Goal: Information Seeking & Learning: Learn about a topic

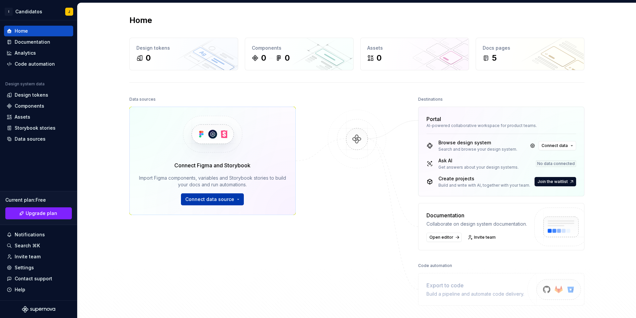
click at [198, 198] on span "Connect data source" at bounding box center [209, 199] width 49 height 7
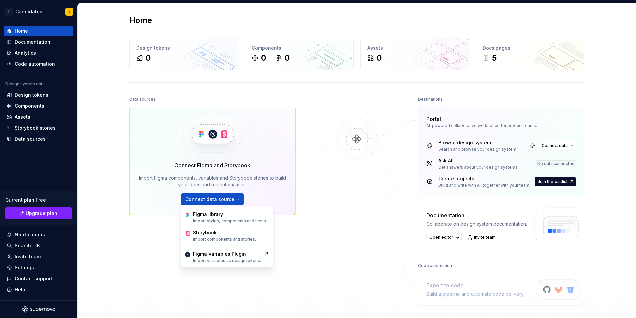
click at [322, 226] on div "Data sources Connect Figma and Storybook Import Figma components, variables and…" at bounding box center [356, 213] width 455 height 237
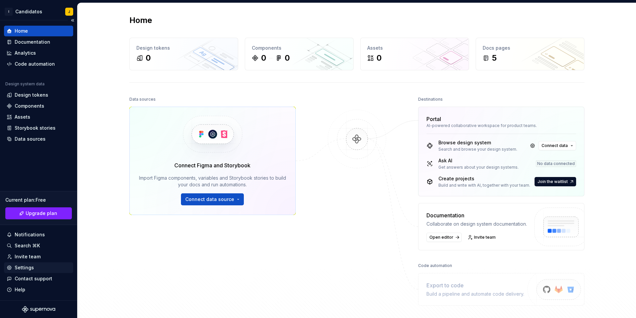
click at [29, 266] on div "Settings" at bounding box center [24, 267] width 19 height 7
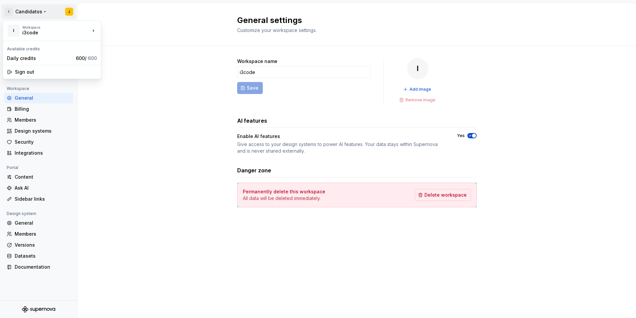
click at [42, 12] on html "I Candidatos J Back Account Profile Authentication Notifications Workspace Gene…" at bounding box center [318, 159] width 636 height 318
click at [123, 115] on html "I Candidatos J Back Account Profile Authentication Notifications Workspace Gene…" at bounding box center [318, 159] width 636 height 318
click at [38, 222] on div "General" at bounding box center [43, 222] width 56 height 7
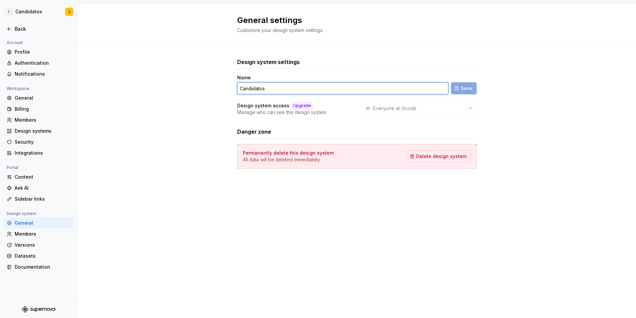
drag, startPoint x: 294, startPoint y: 91, endPoint x: 217, endPoint y: 93, distance: 76.9
click at [217, 93] on div "Design system settings Name Candidatos Save Design system access Upgrade Manage…" at bounding box center [357, 120] width 559 height 148
type input "GESTOR DE CANDIDATURAS"
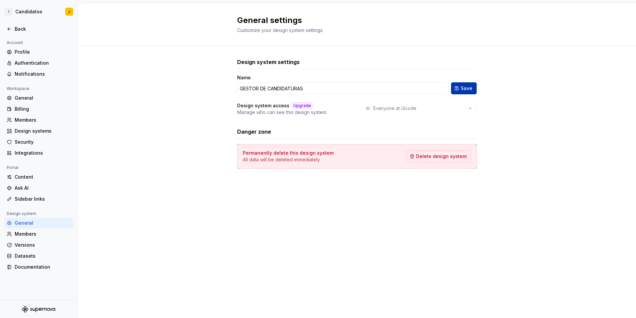
click at [468, 87] on span "Save" at bounding box center [467, 88] width 12 height 7
click at [37, 53] on div "Profile" at bounding box center [43, 52] width 56 height 7
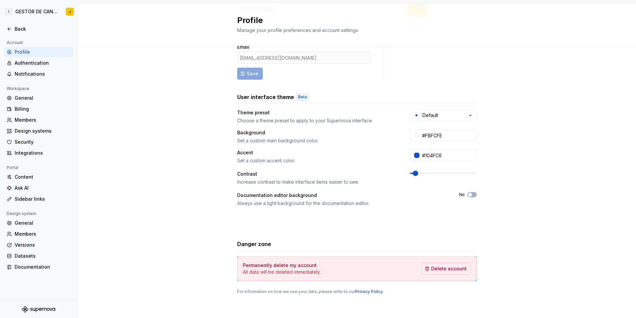
scroll to position [64, 0]
click at [41, 61] on div "Authentication" at bounding box center [43, 63] width 56 height 7
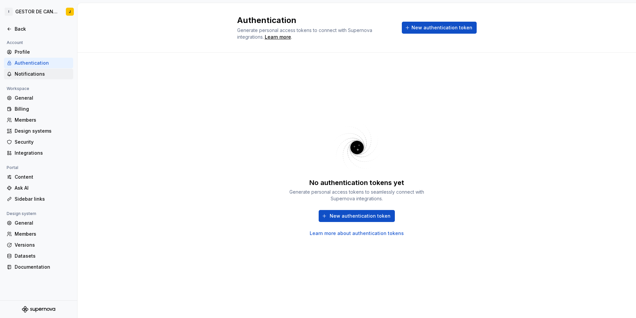
click at [45, 74] on div "Notifications" at bounding box center [43, 74] width 56 height 7
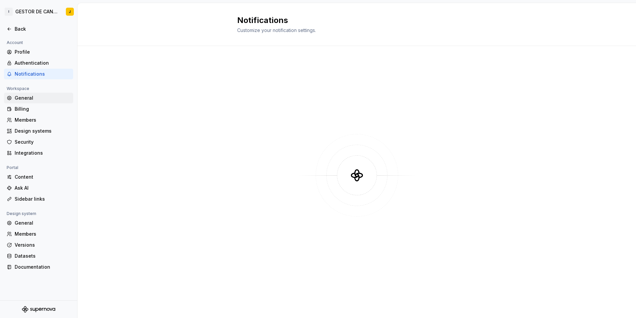
click at [31, 97] on div "General" at bounding box center [43, 98] width 56 height 7
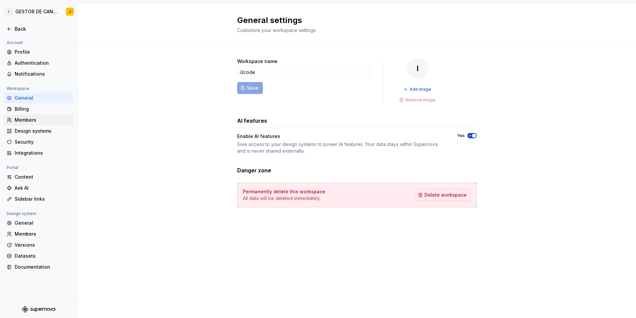
click at [36, 118] on div "Members" at bounding box center [43, 120] width 56 height 7
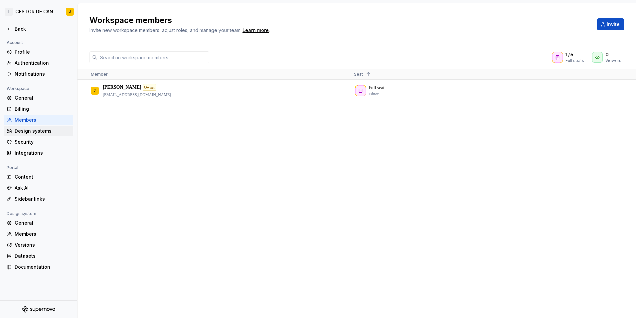
click at [37, 128] on div "Design systems" at bounding box center [43, 130] width 56 height 7
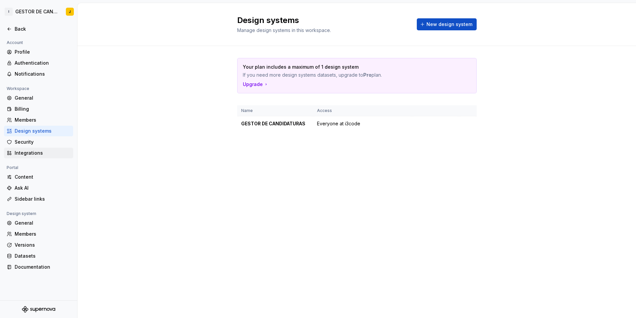
click at [25, 154] on div "Integrations" at bounding box center [43, 152] width 56 height 7
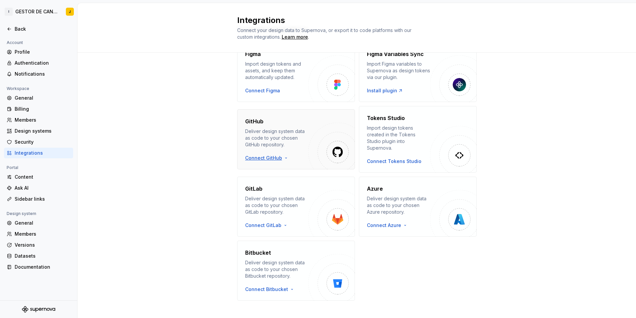
scroll to position [41, 0]
click at [34, 174] on div "Content" at bounding box center [43, 176] width 56 height 7
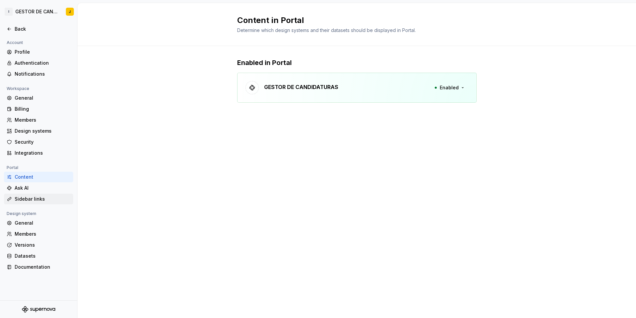
click at [41, 200] on div "Sidebar links" at bounding box center [43, 198] width 56 height 7
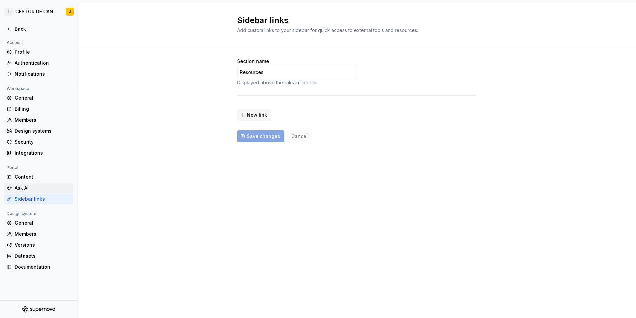
click at [42, 189] on div "Ask AI" at bounding box center [43, 187] width 56 height 7
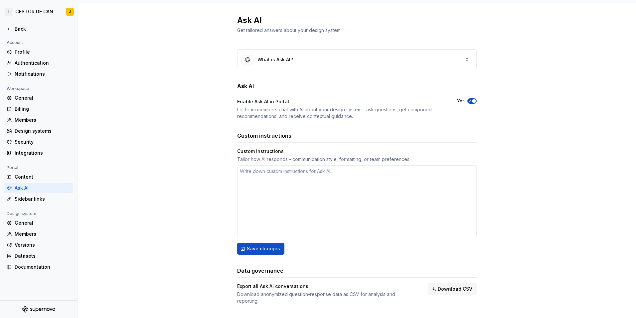
scroll to position [14, 0]
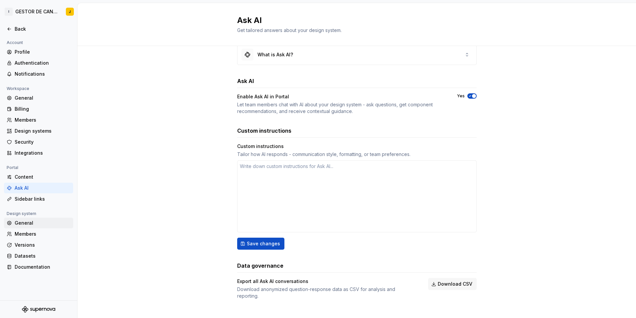
click at [32, 219] on div "General" at bounding box center [38, 222] width 69 height 11
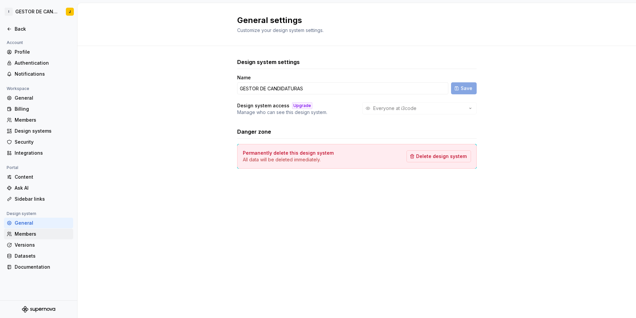
click at [33, 230] on div "Members" at bounding box center [43, 233] width 56 height 7
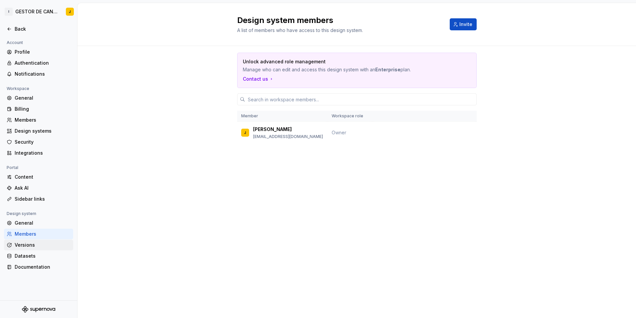
click at [28, 244] on div "Versions" at bounding box center [43, 244] width 56 height 7
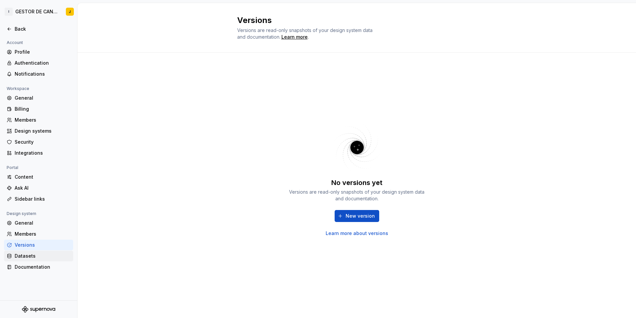
click at [25, 255] on div "Datasets" at bounding box center [43, 255] width 56 height 7
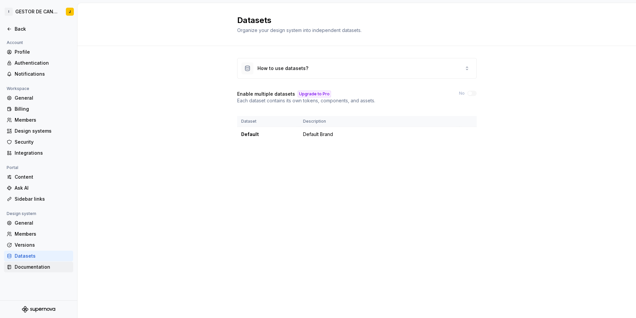
click at [32, 270] on div "Documentation" at bounding box center [43, 266] width 56 height 7
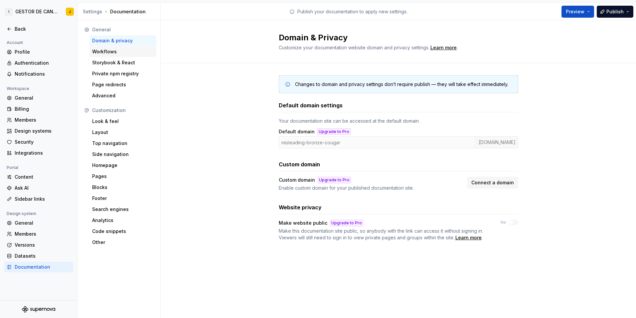
click at [114, 54] on div "Workflows" at bounding box center [123, 51] width 62 height 7
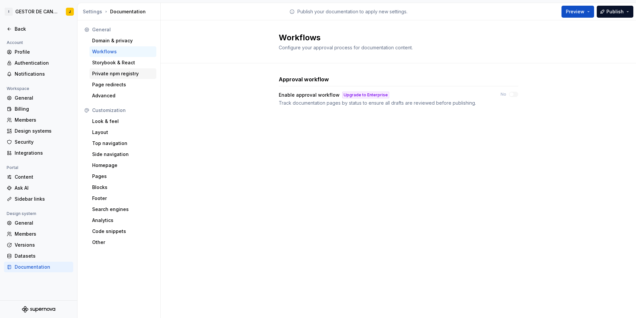
click at [116, 69] on div "Private npm registry" at bounding box center [123, 73] width 67 height 11
click at [116, 64] on div "Storybook & React" at bounding box center [123, 62] width 62 height 7
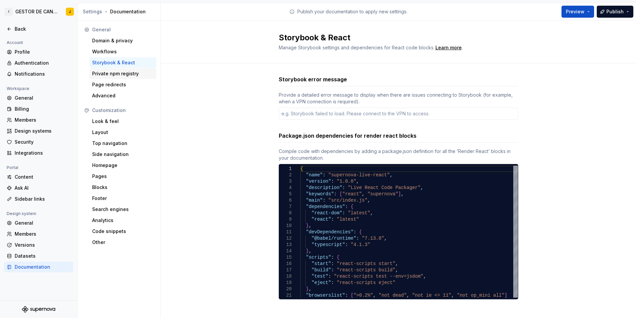
click at [116, 73] on div "Private npm registry" at bounding box center [123, 73] width 62 height 7
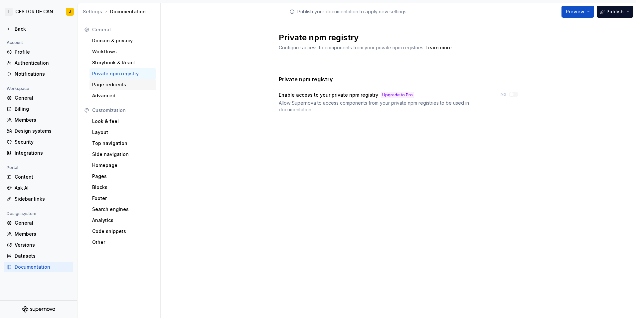
click at [116, 83] on div "Page redirects" at bounding box center [123, 84] width 62 height 7
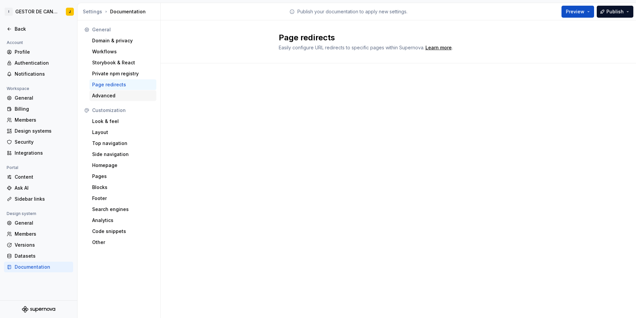
click at [112, 92] on div "Advanced" at bounding box center [123, 95] width 67 height 11
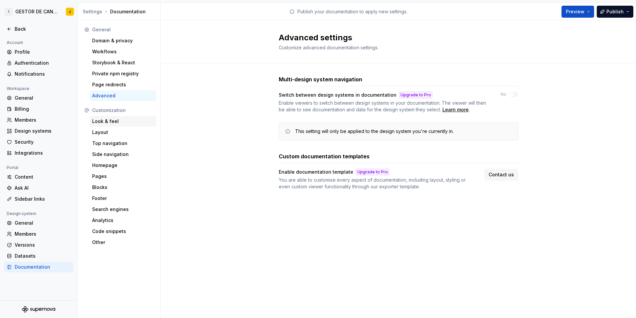
click at [106, 120] on div "Look & feel" at bounding box center [123, 121] width 62 height 7
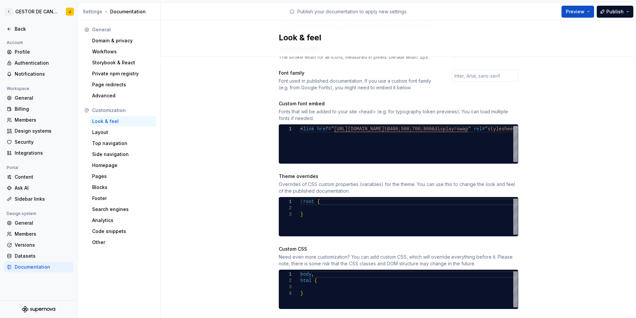
scroll to position [220, 0]
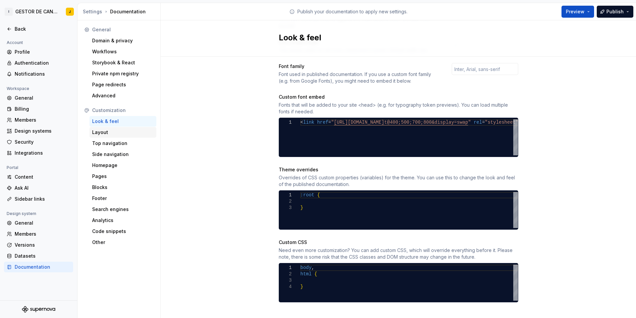
click at [99, 128] on div "Layout" at bounding box center [123, 132] width 67 height 11
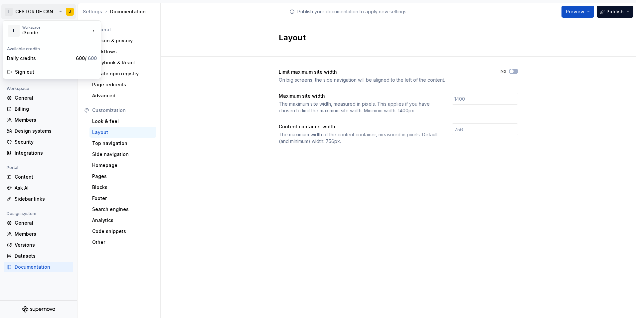
click at [28, 11] on html "I GESTOR DE CANDIDATURAS J Back Account Profile Authentication Notifications Wo…" at bounding box center [318, 159] width 636 height 318
click at [22, 11] on html "I GESTOR DE CANDIDATURAS J Back Account Profile Authentication Notifications Wo…" at bounding box center [318, 159] width 636 height 318
click at [16, 30] on div "Back" at bounding box center [43, 29] width 56 height 7
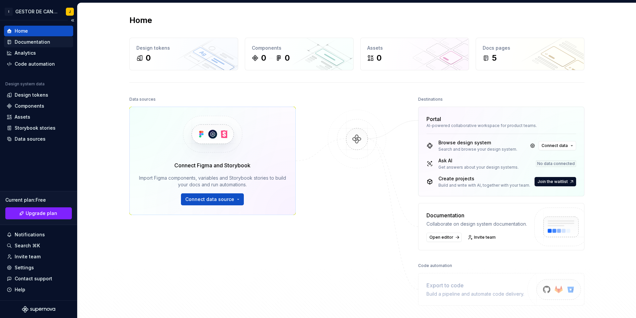
click at [40, 43] on div "Documentation" at bounding box center [33, 42] width 36 height 7
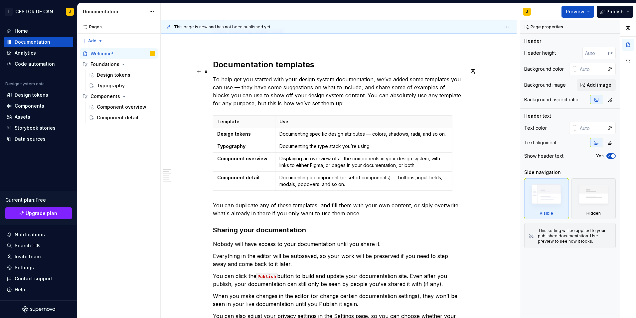
scroll to position [133, 0]
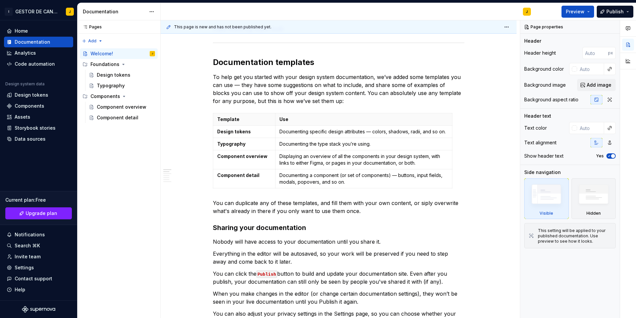
type textarea "*"
